Goal: Task Accomplishment & Management: Manage account settings

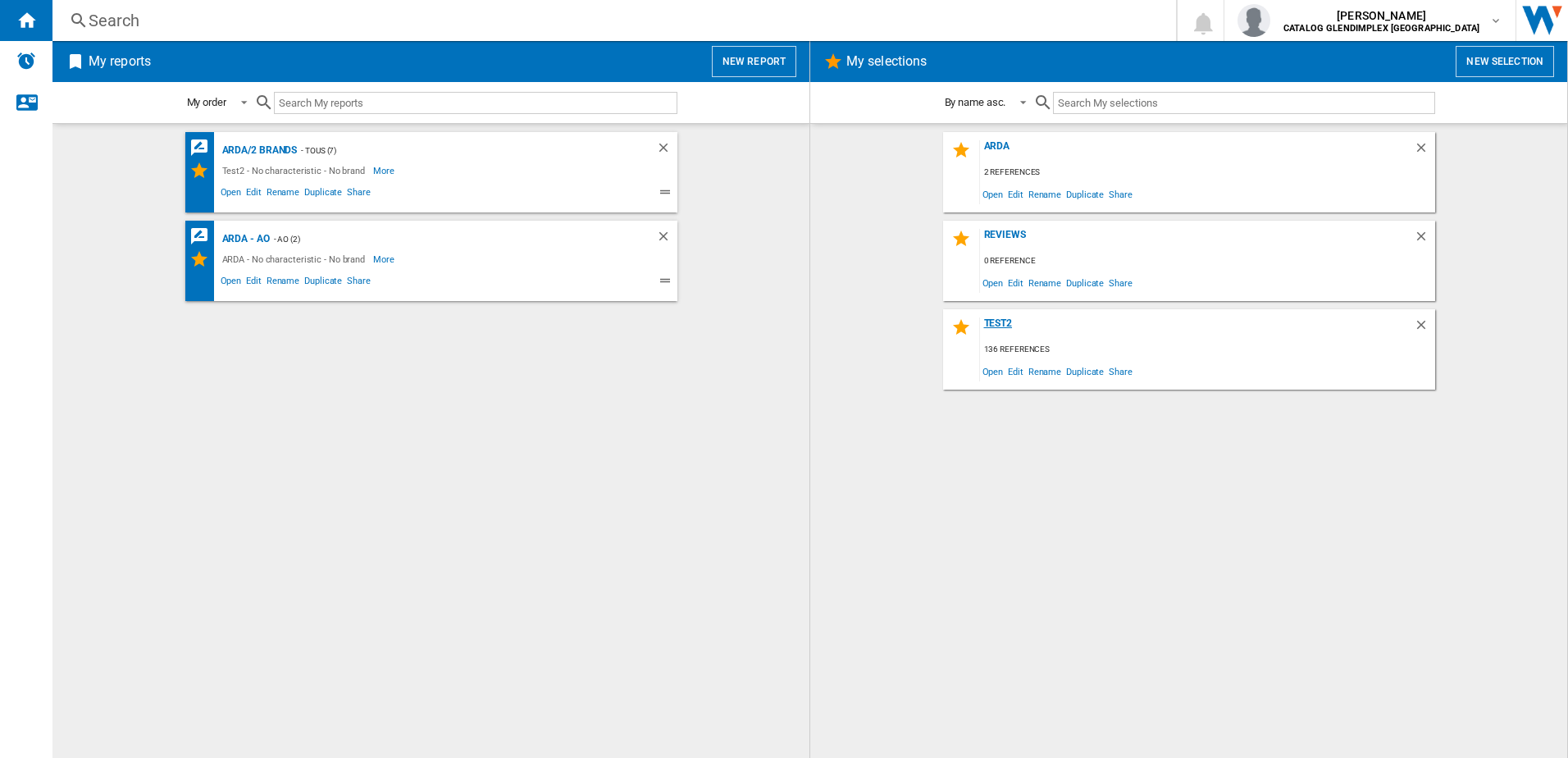
drag, startPoint x: 995, startPoint y: 322, endPoint x: 1300, endPoint y: 331, distance: 305.1
click at [995, 322] on div "Test2" at bounding box center [1196, 328] width 434 height 22
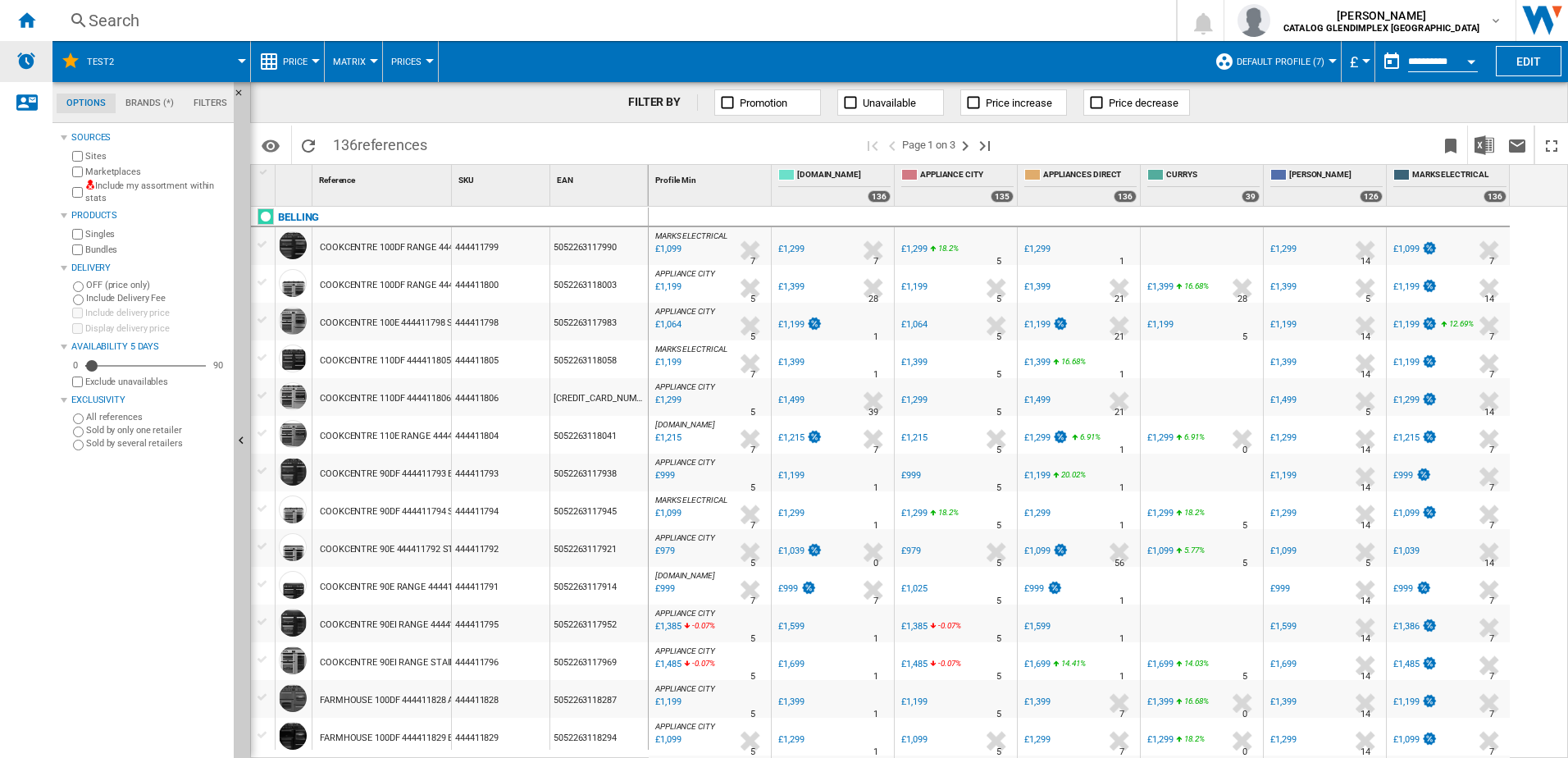
click at [25, 64] on img "Alerts" at bounding box center [26, 61] width 20 height 20
click at [32, 23] on ng-md-icon "Home" at bounding box center [26, 20] width 20 height 20
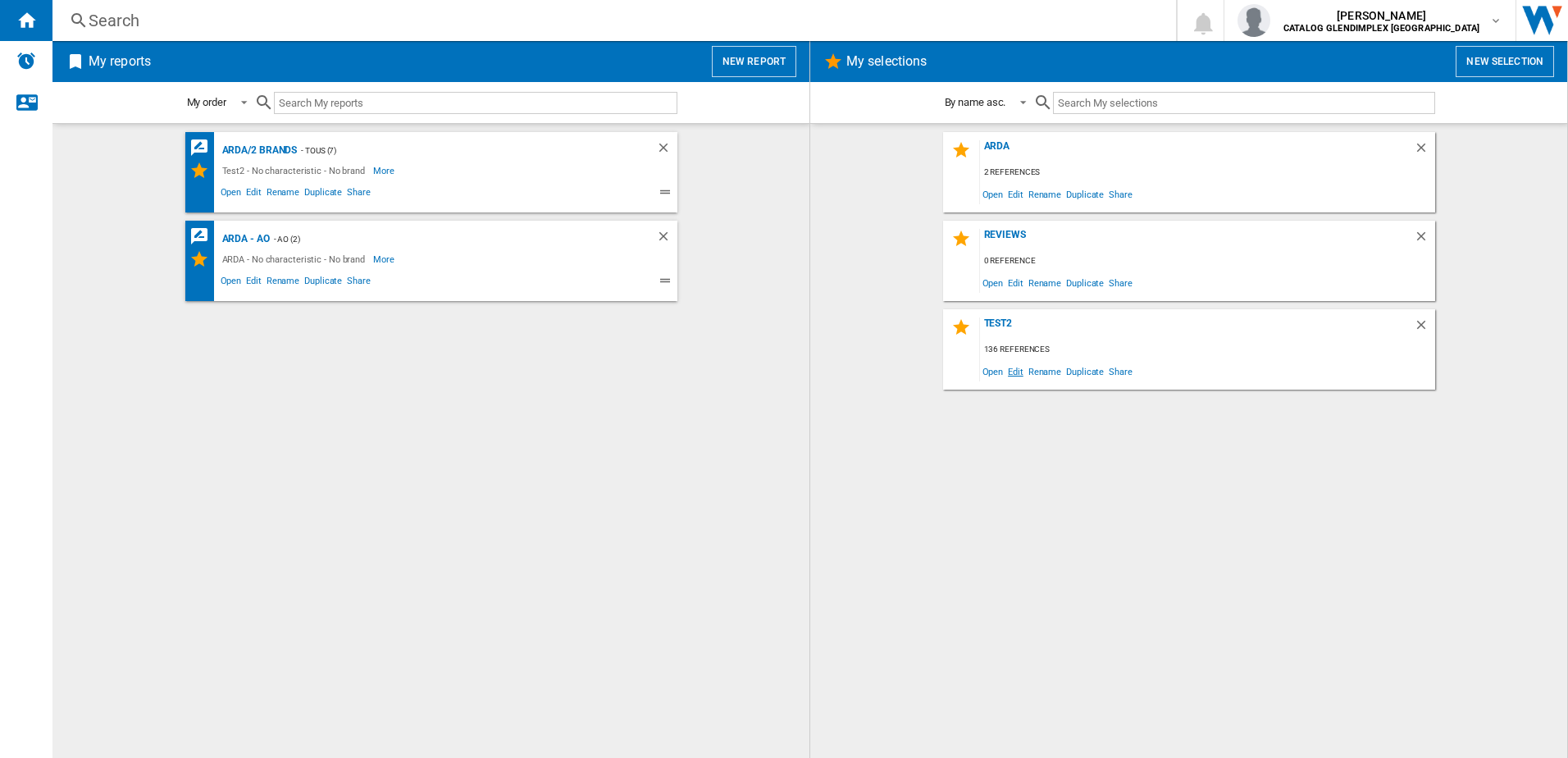
click at [1017, 374] on span "Edit" at bounding box center [1015, 371] width 21 height 22
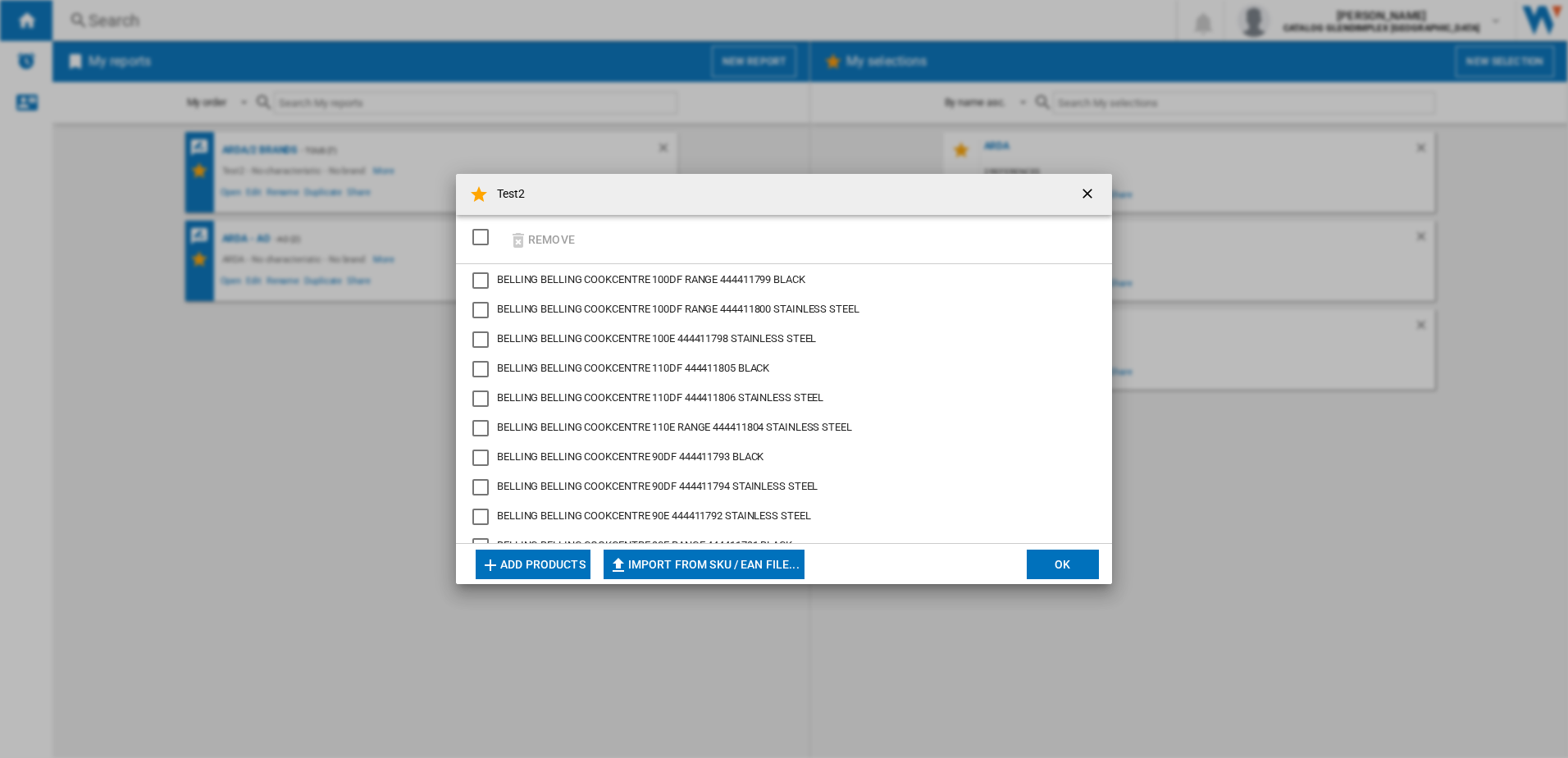
click at [1081, 194] on ng-md-icon "getI18NText('BUTTONS.CLOSE_DIALOG')" at bounding box center [1090, 195] width 20 height 20
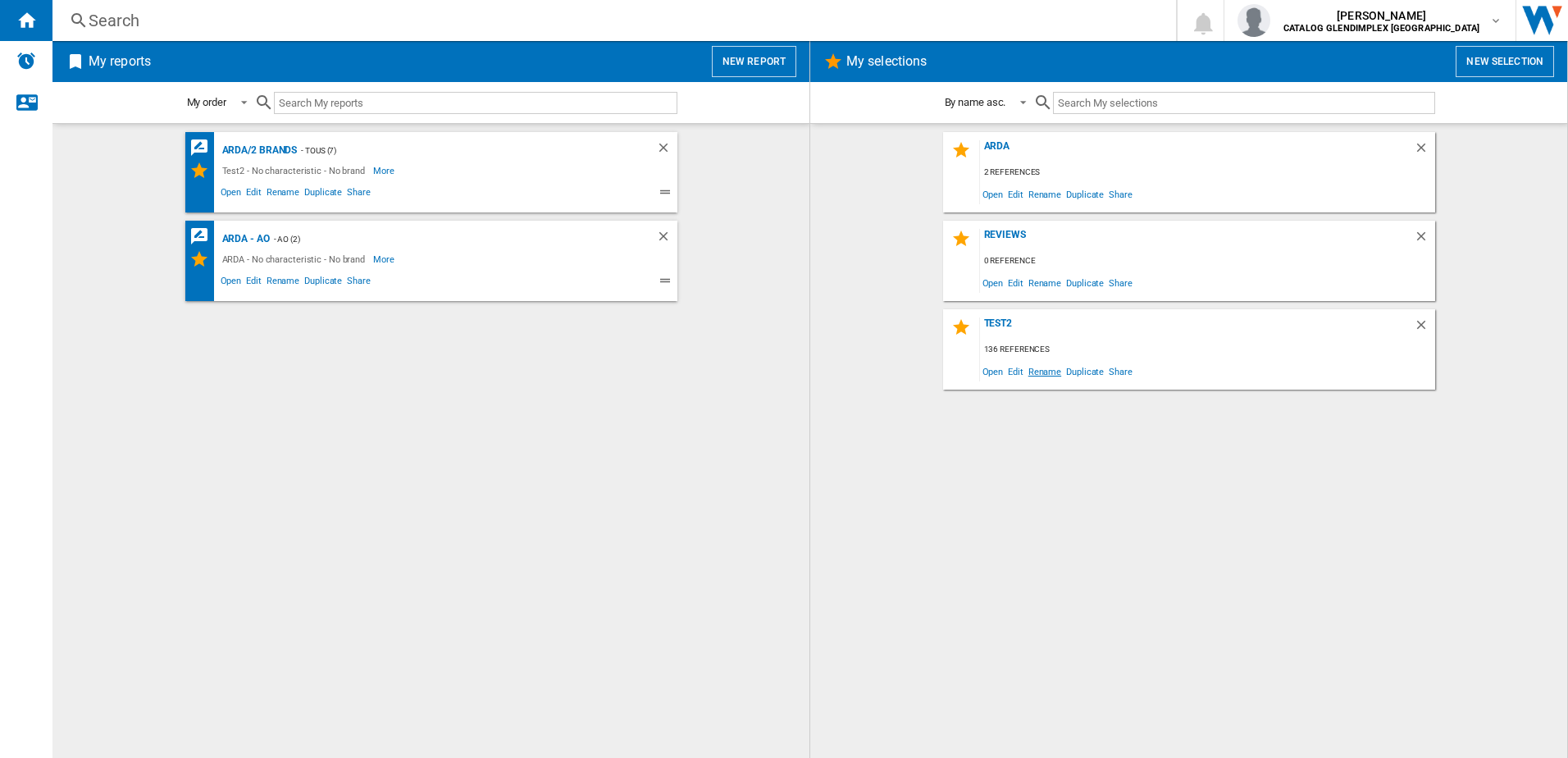
click at [1044, 372] on span "Rename" at bounding box center [1045, 371] width 38 height 22
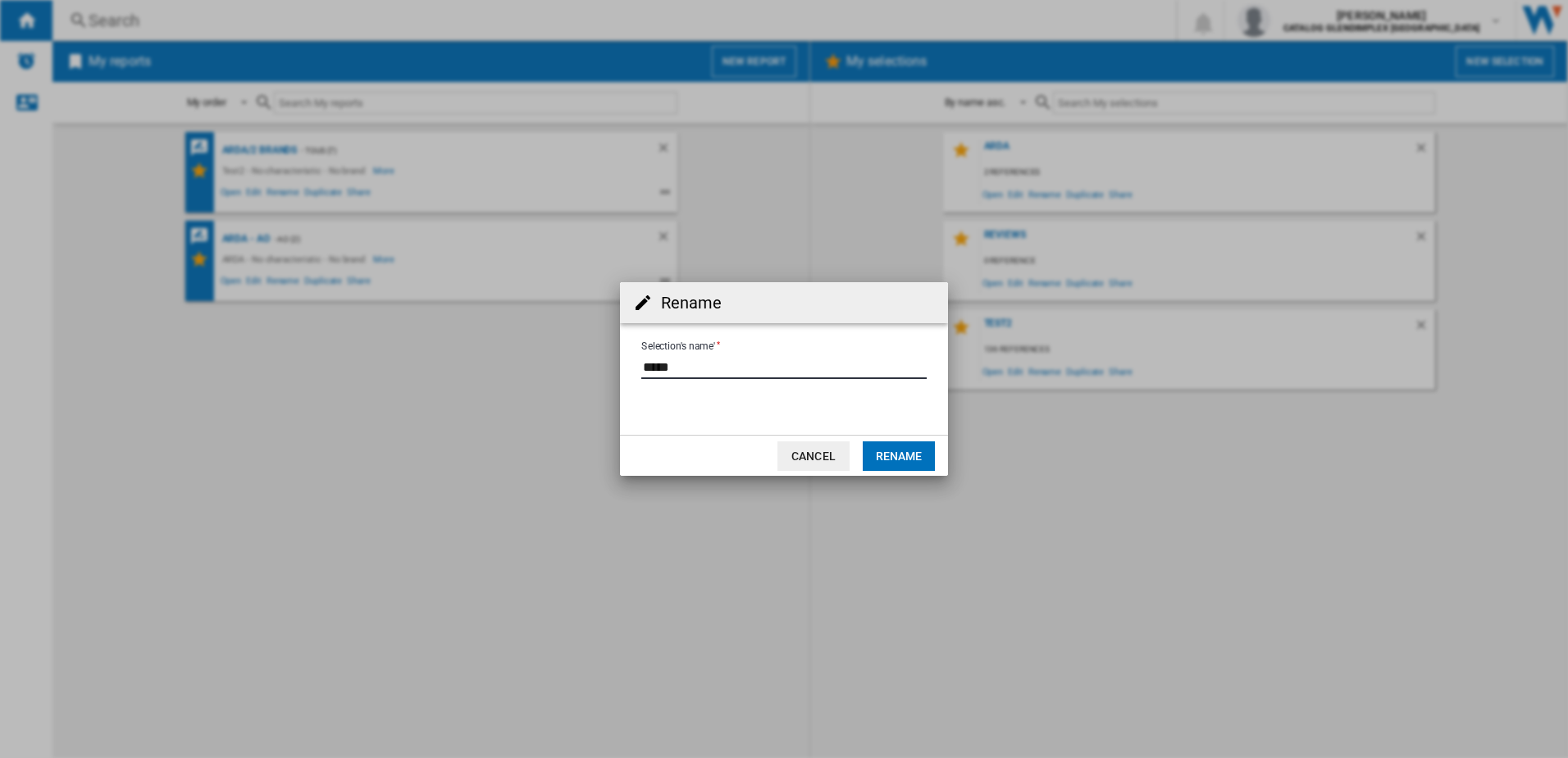
drag, startPoint x: 728, startPoint y: 369, endPoint x: 616, endPoint y: 369, distance: 112.0
click at [621, 369] on form "Selection's name'" at bounding box center [784, 369] width 328 height 62
type input "**********"
click at [922, 455] on button "Rename" at bounding box center [898, 456] width 72 height 30
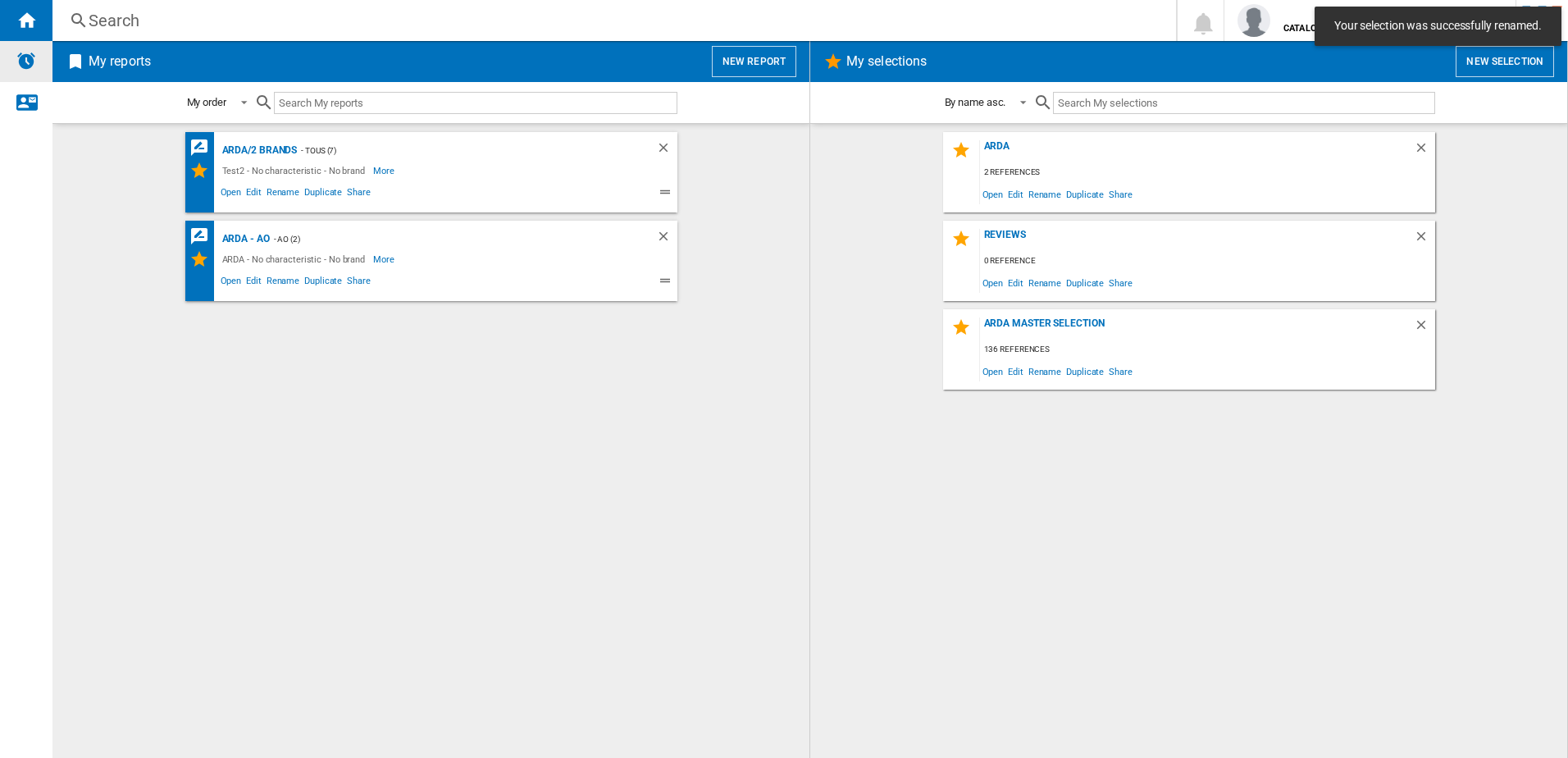
click at [11, 60] on div "Alerts" at bounding box center [26, 62] width 53 height 41
